Goal: Information Seeking & Learning: Learn about a topic

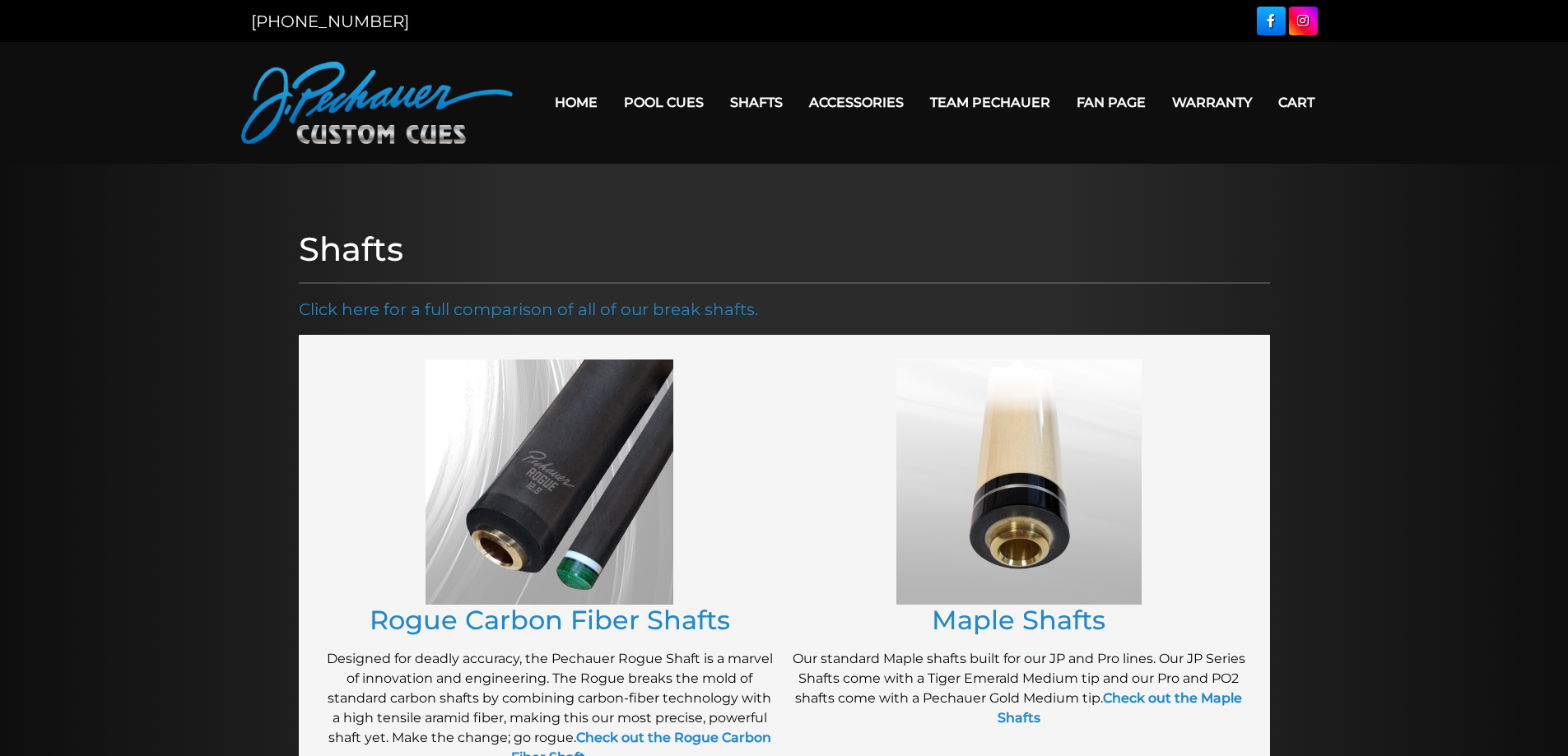
click at [553, 407] on img at bounding box center [548, 482] width 248 height 245
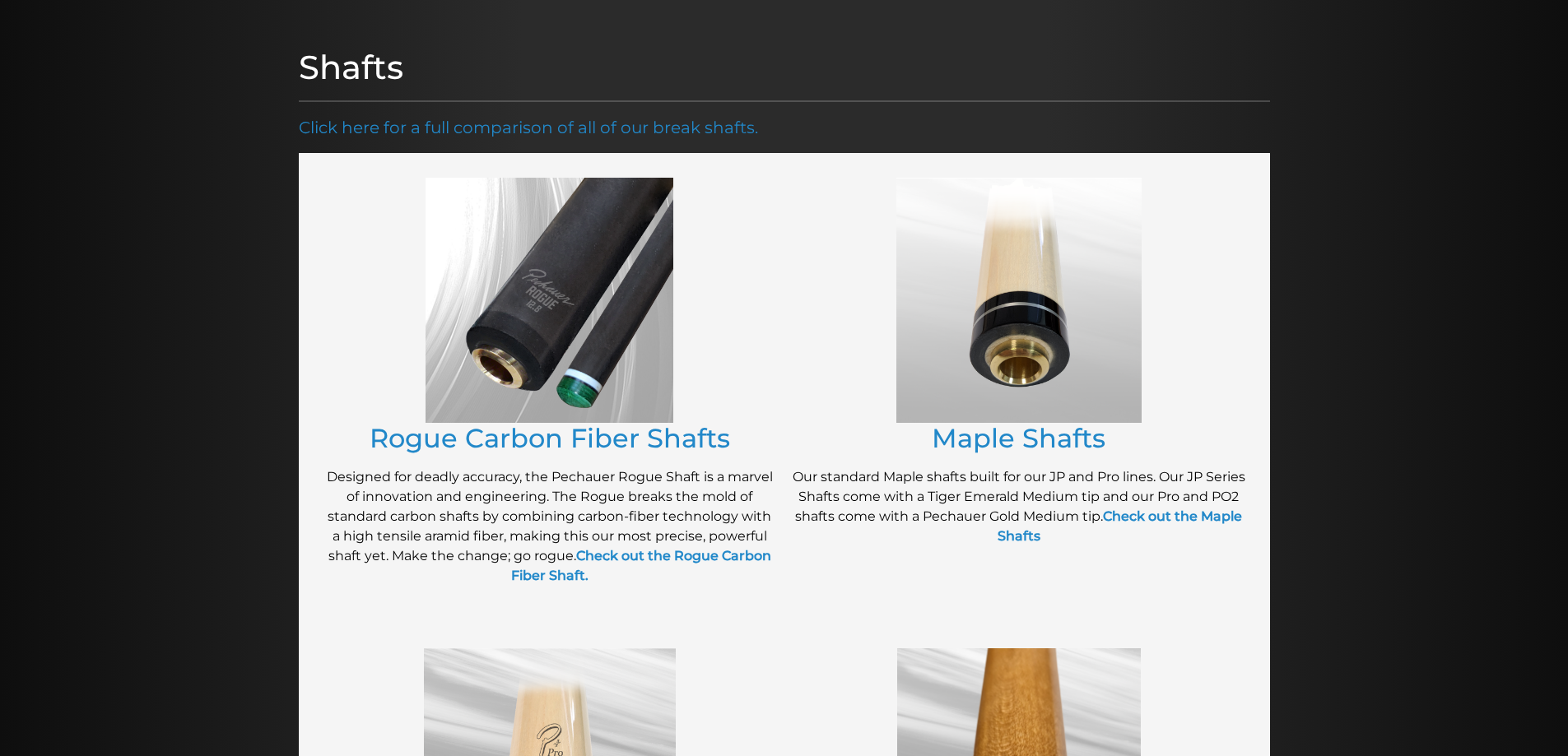
scroll to position [186, 0]
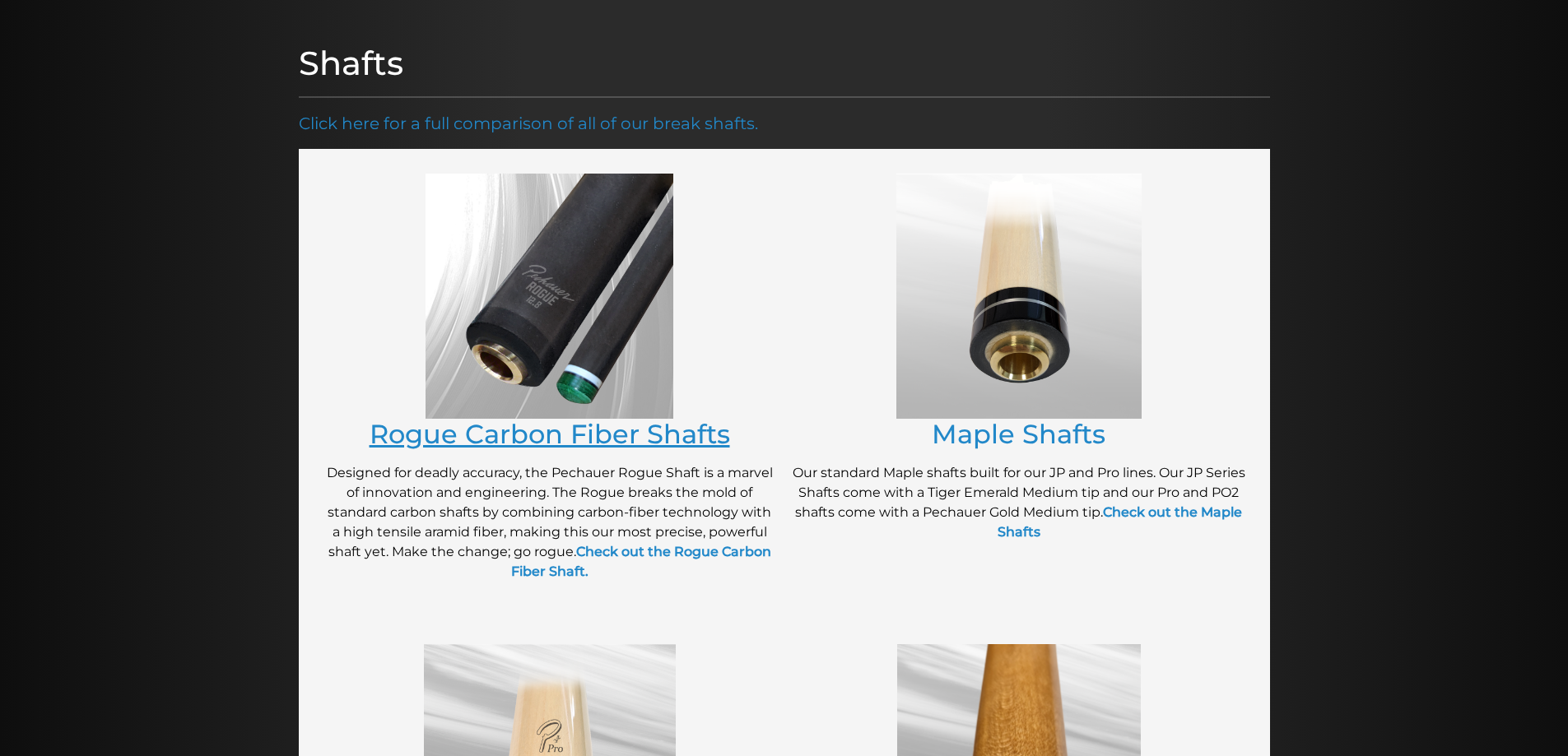
click at [555, 427] on link "Rogue Carbon Fiber Shafts" at bounding box center [549, 434] width 360 height 32
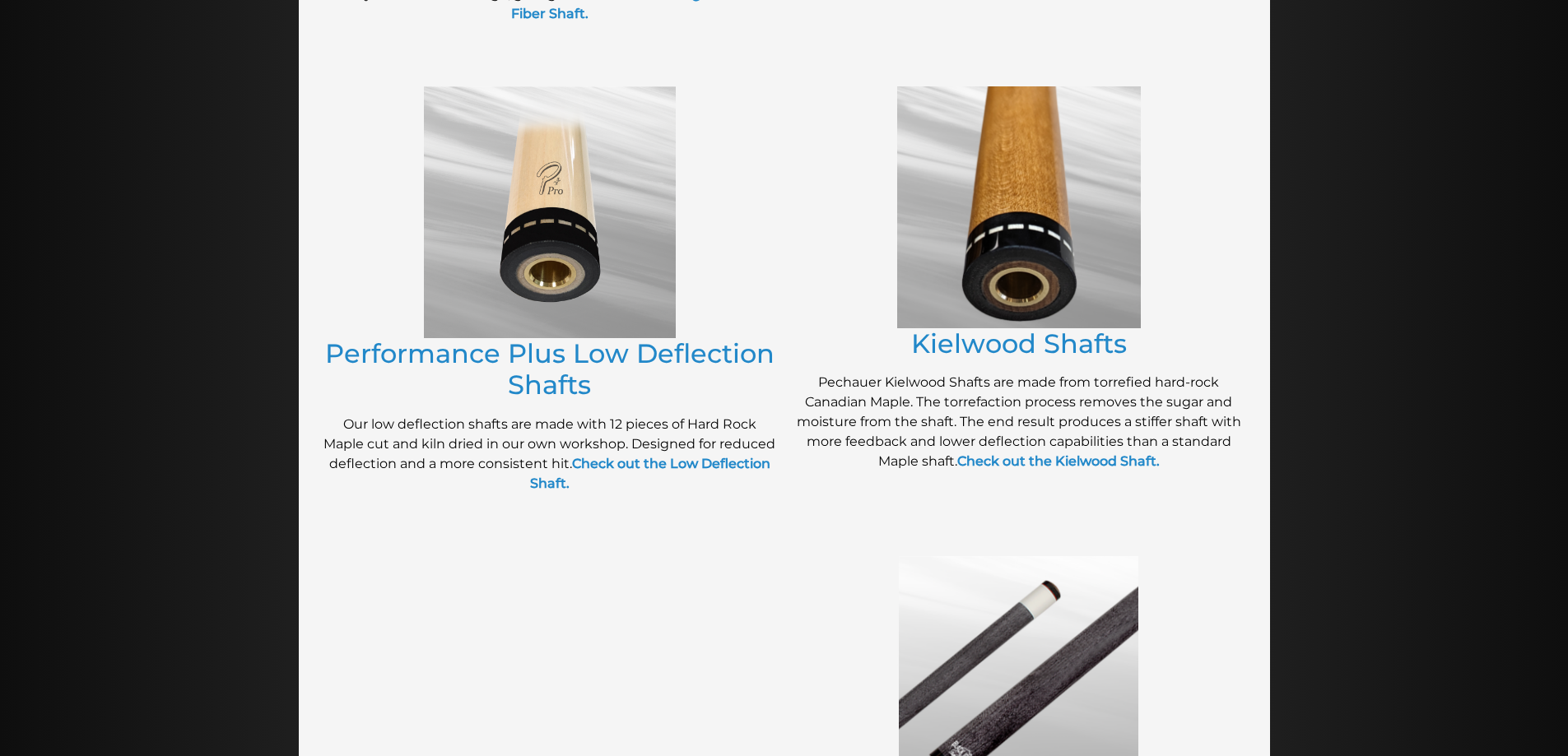
scroll to position [0, 0]
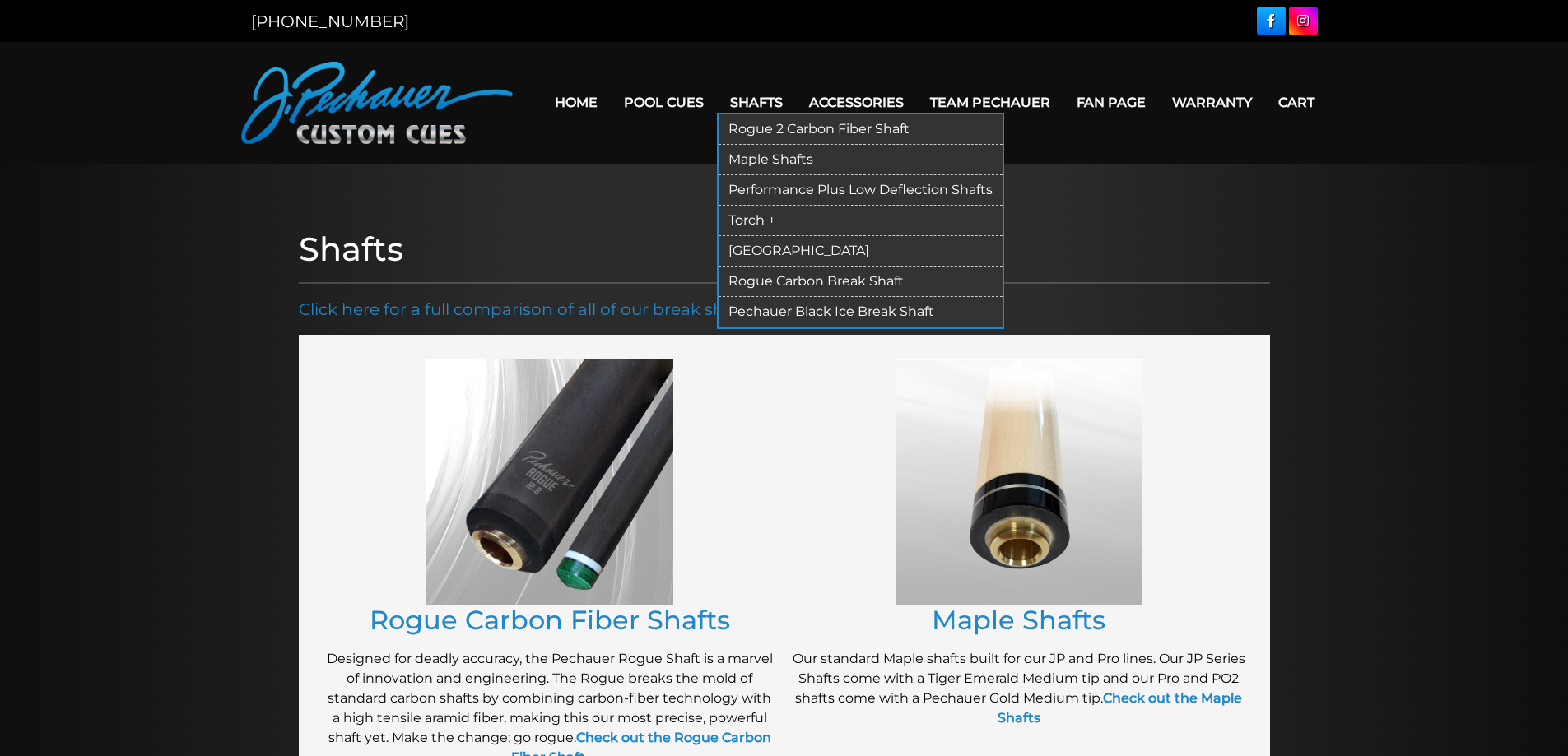
click at [776, 130] on link "Rogue 2 Carbon Fiber Shaft" at bounding box center [861, 130] width 284 height 30
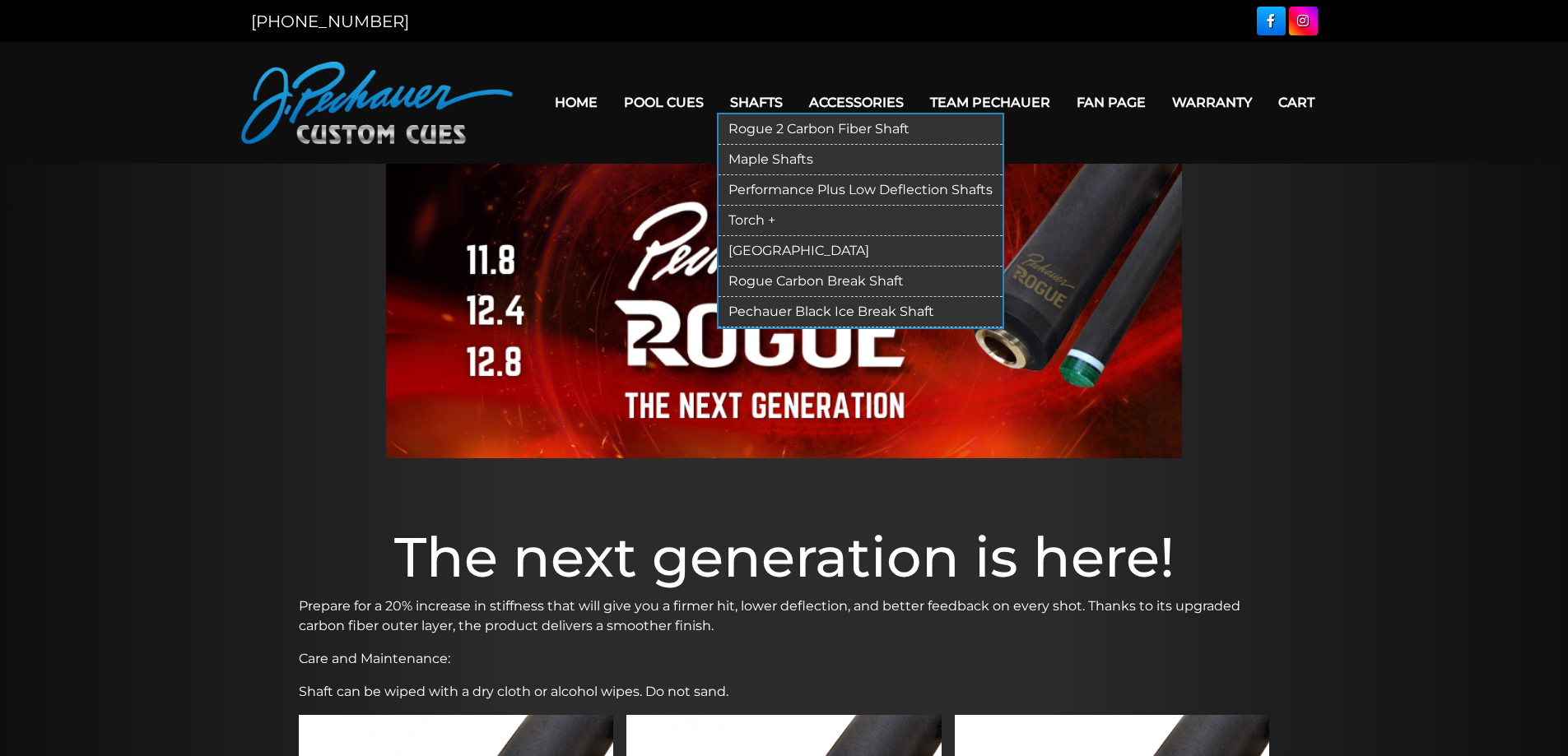
click at [809, 300] on link "Pechauer Black Ice Break Shaft" at bounding box center [861, 312] width 284 height 30
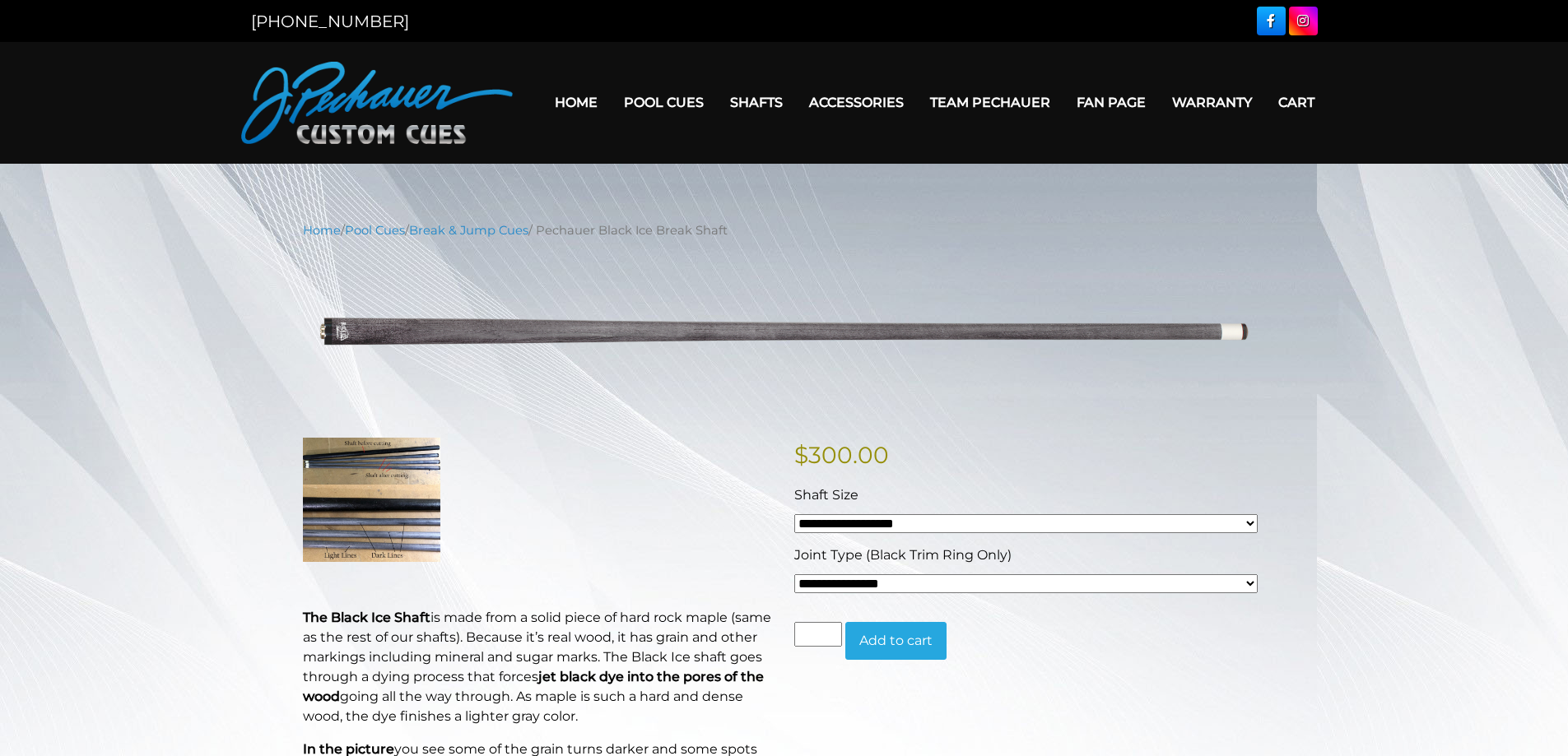
click at [575, 105] on link "Home" at bounding box center [576, 102] width 69 height 42
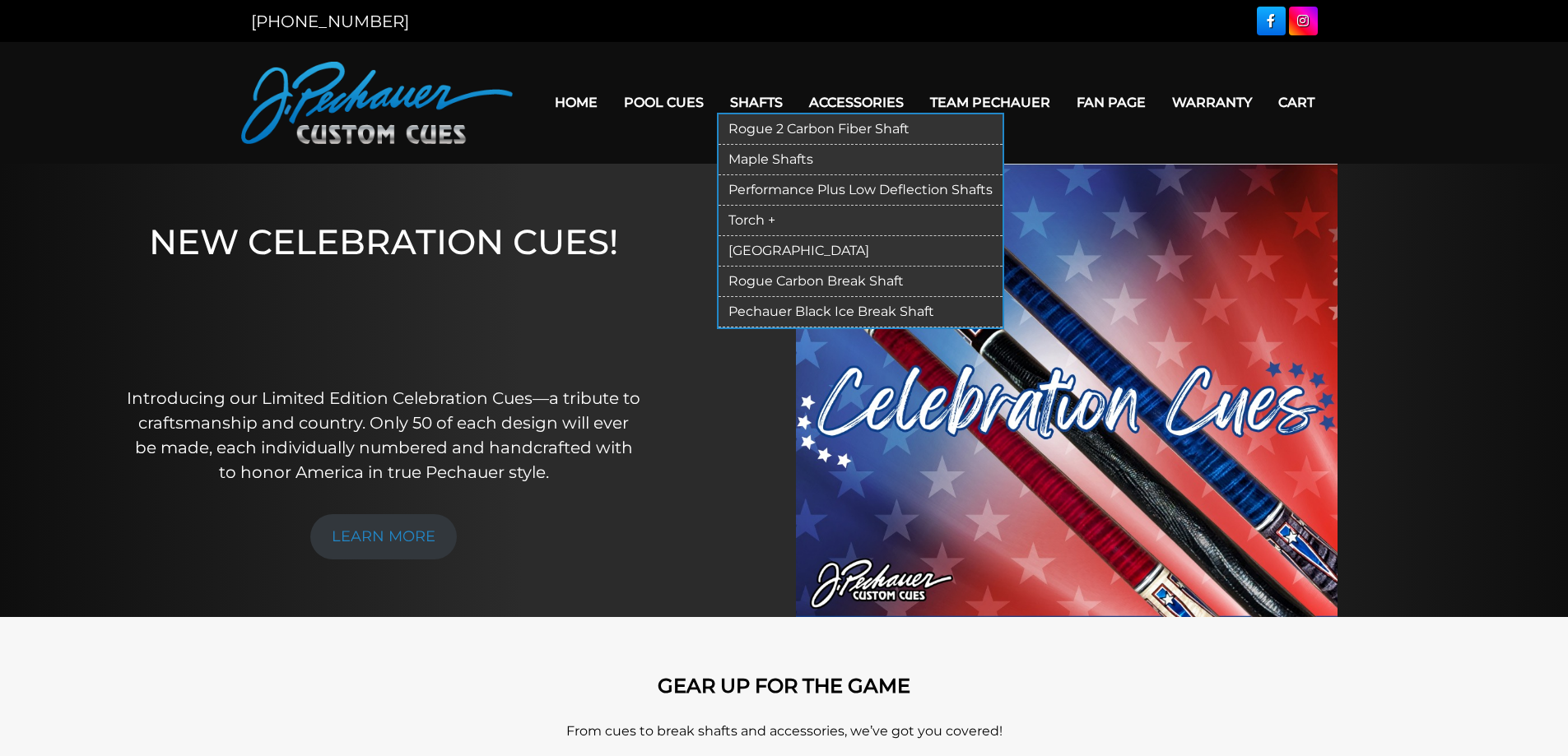
click at [746, 94] on link "Shafts" at bounding box center [756, 102] width 79 height 42
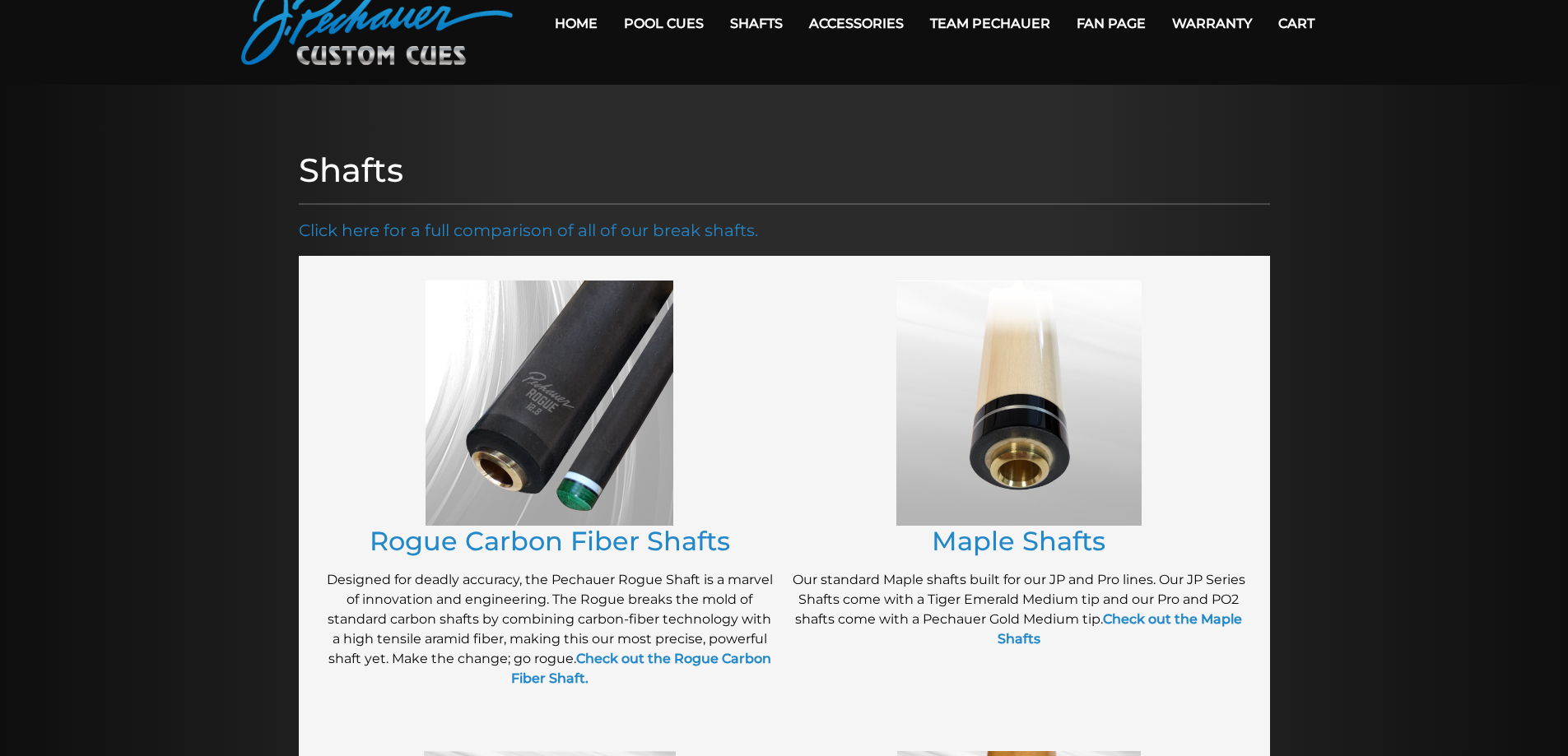
scroll to position [83, 0]
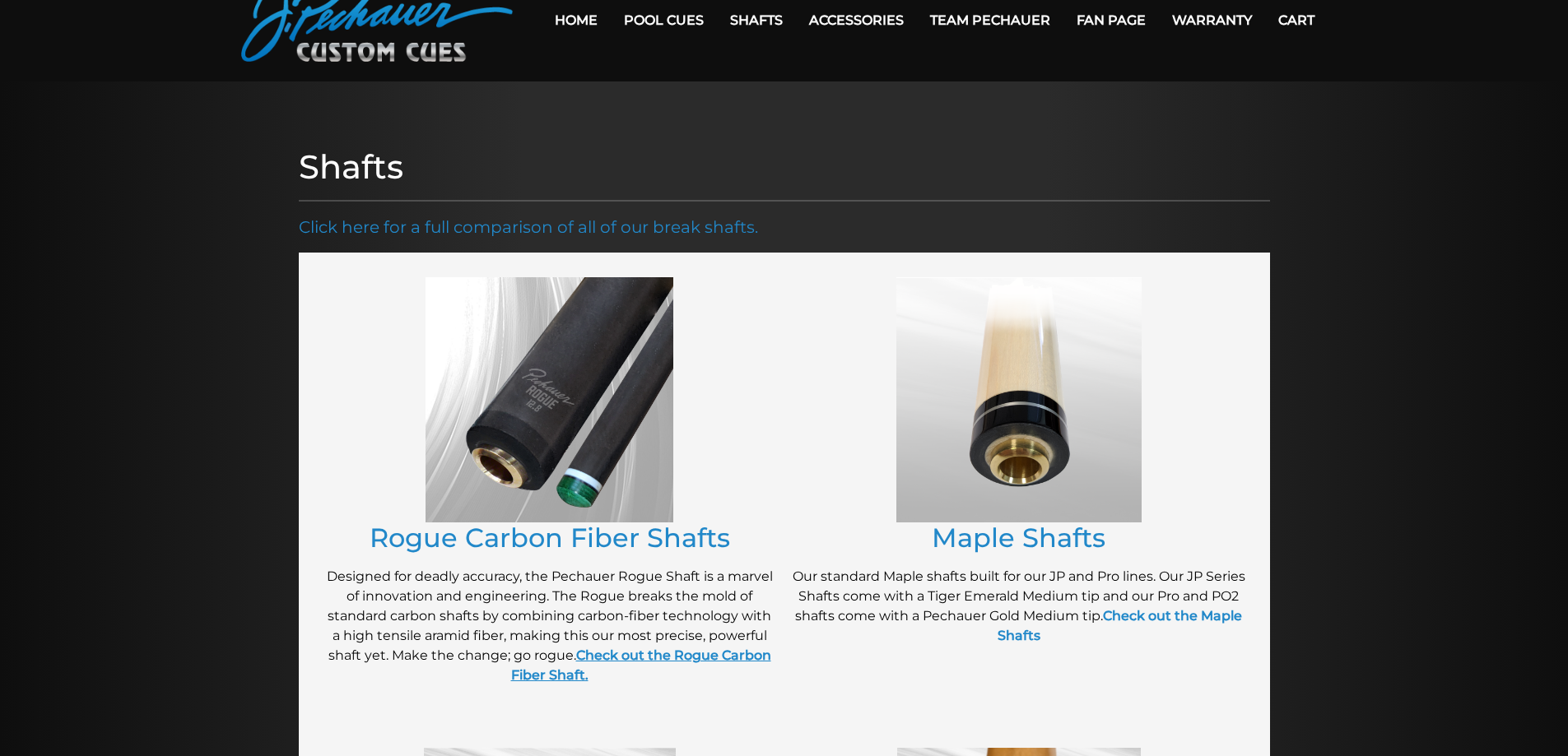
click at [621, 651] on strong "Check out the Rogue Carbon Fiber Shaft." at bounding box center [641, 665] width 260 height 35
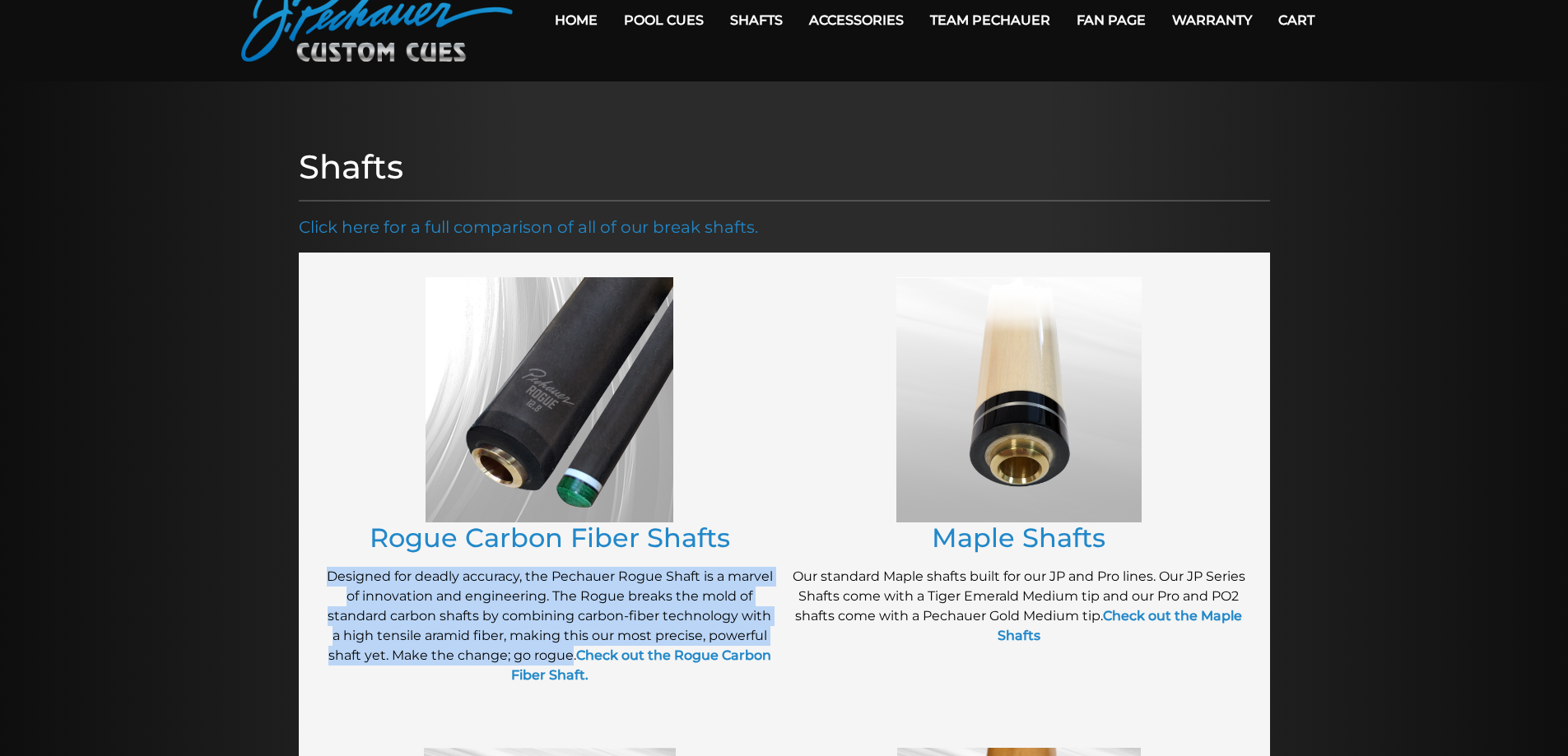
drag, startPoint x: 329, startPoint y: 574, endPoint x: 571, endPoint y: 656, distance: 255.5
click at [571, 656] on p "Designed for deadly accuracy, the Pechauer Rogue Shaft is a marvel of innovatio…" at bounding box center [549, 626] width 453 height 119
copy p "Designed for deadly accuracy, the Pechauer Rogue Shaft is a marvel of innovatio…"
